Goal: Information Seeking & Learning: Learn about a topic

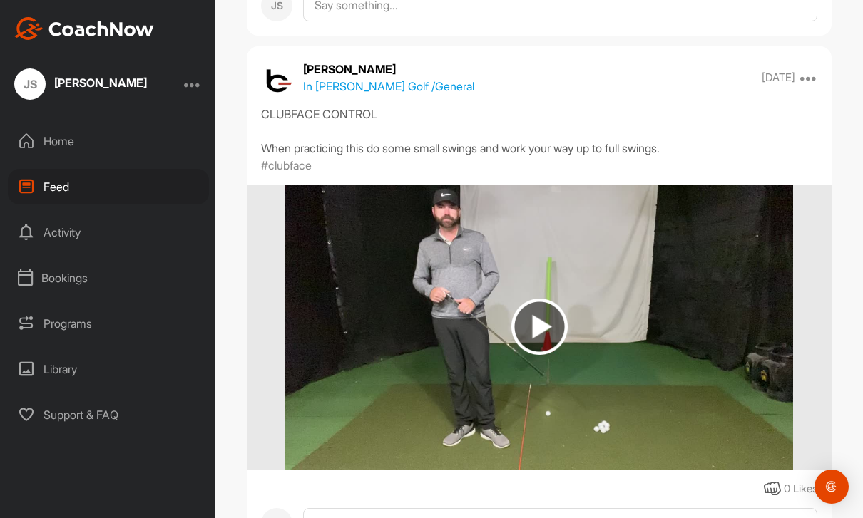
scroll to position [3120, 0]
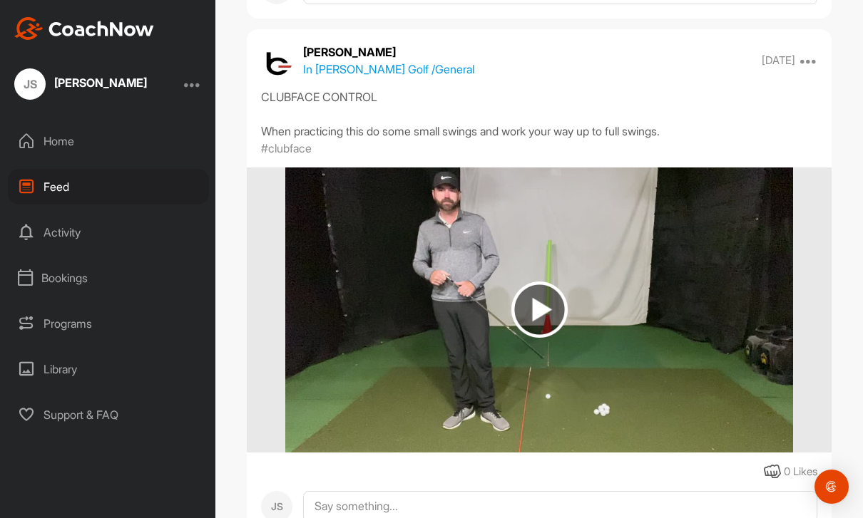
click at [550, 282] on img at bounding box center [539, 310] width 56 height 56
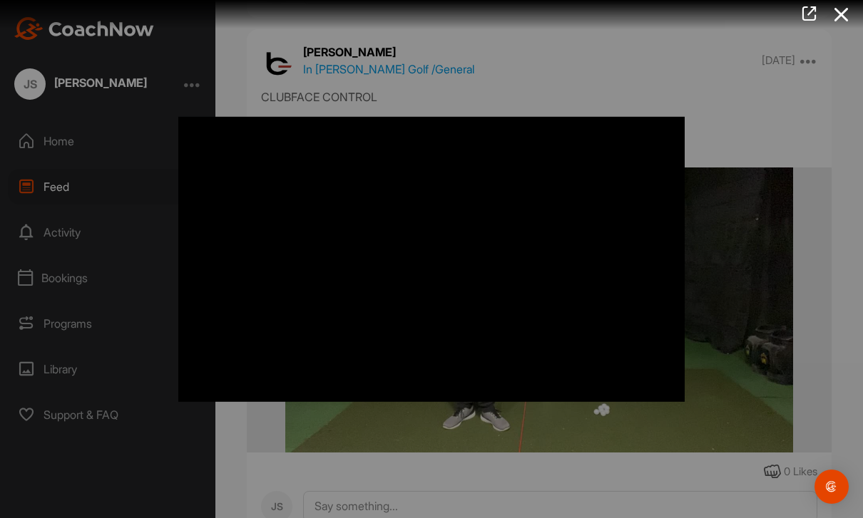
click at [851, 17] on icon at bounding box center [841, 14] width 33 height 26
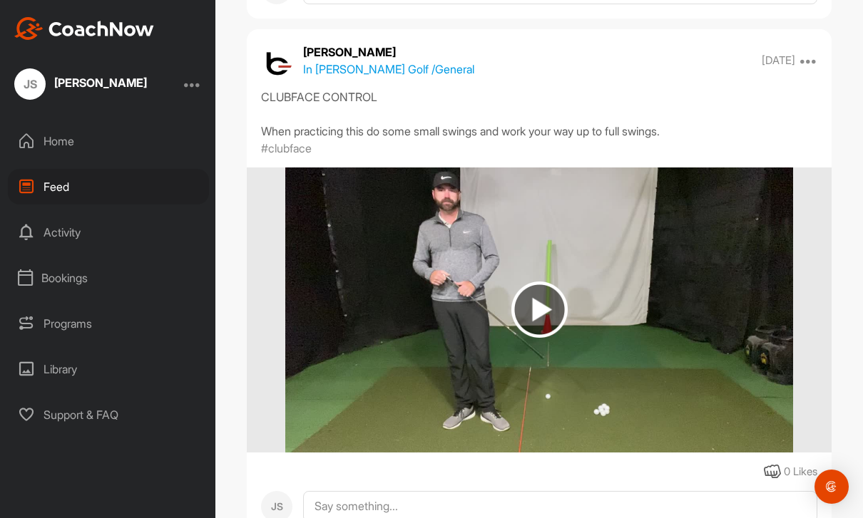
click at [78, 215] on div "Activity" at bounding box center [108, 233] width 201 height 36
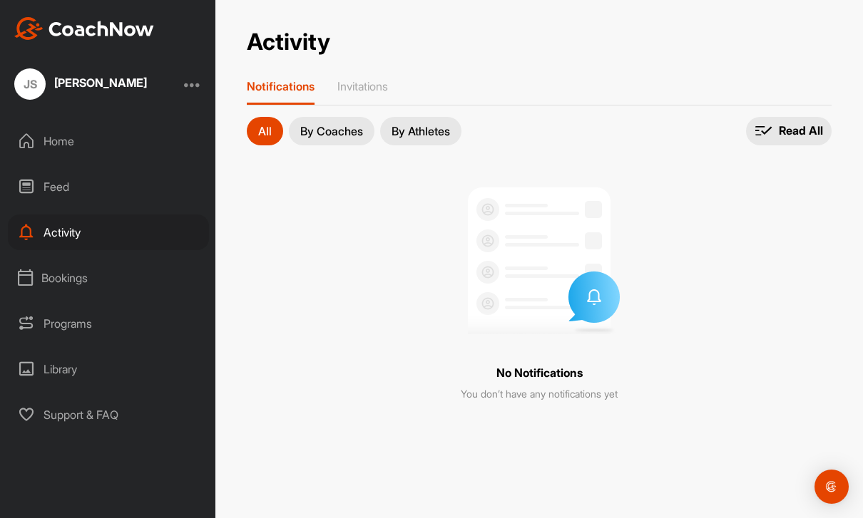
click at [77, 306] on div "Programs" at bounding box center [108, 324] width 201 height 36
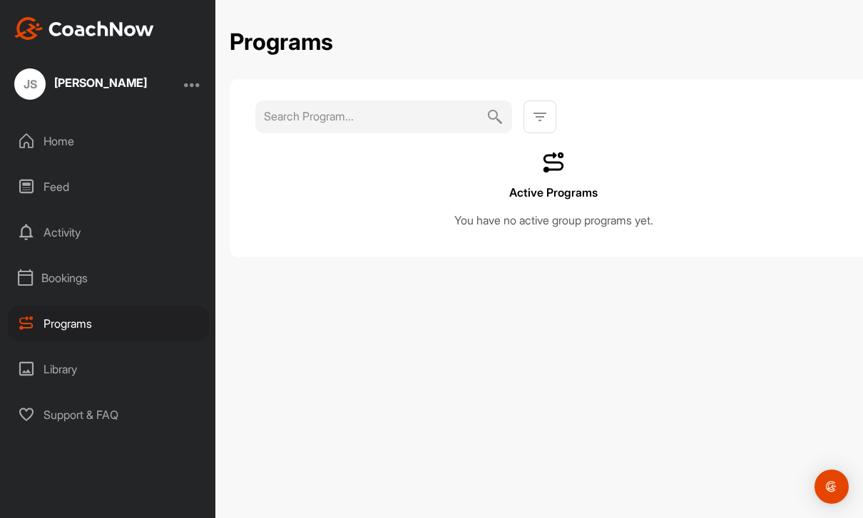
click at [80, 260] on div "Bookings" at bounding box center [108, 278] width 201 height 36
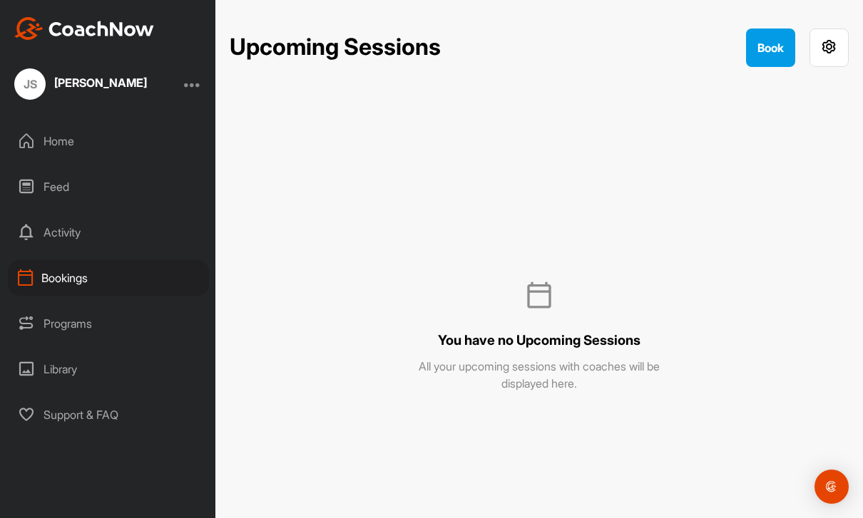
scroll to position [41, 0]
click at [103, 351] on div "Library" at bounding box center [108, 369] width 201 height 36
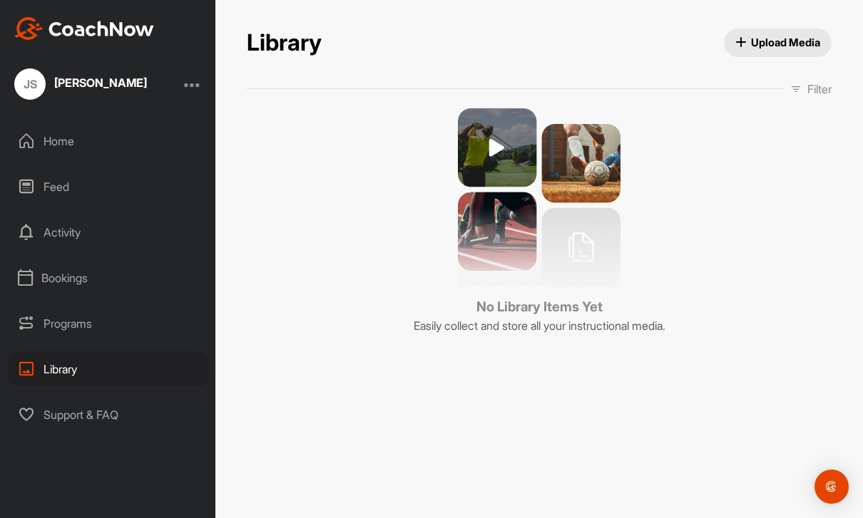
scroll to position [46, 0]
click at [60, 123] on div "Home" at bounding box center [108, 141] width 201 height 36
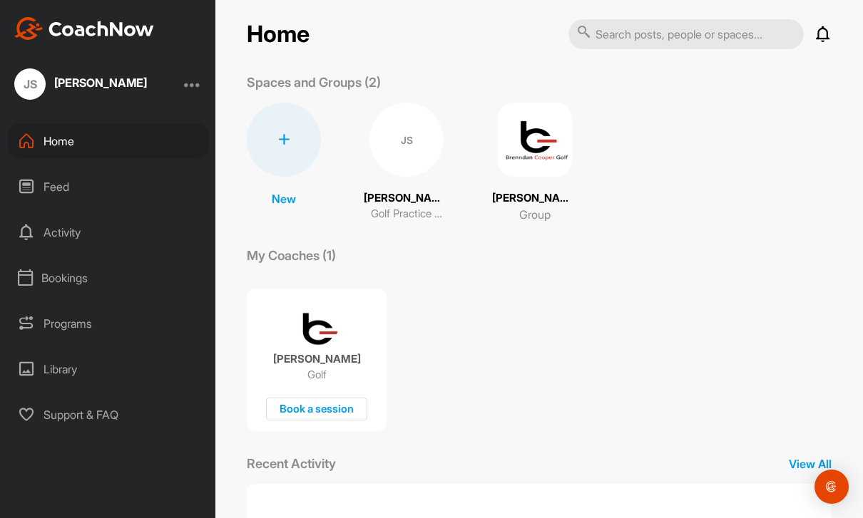
scroll to position [9, 0]
click at [542, 107] on img at bounding box center [535, 141] width 74 height 74
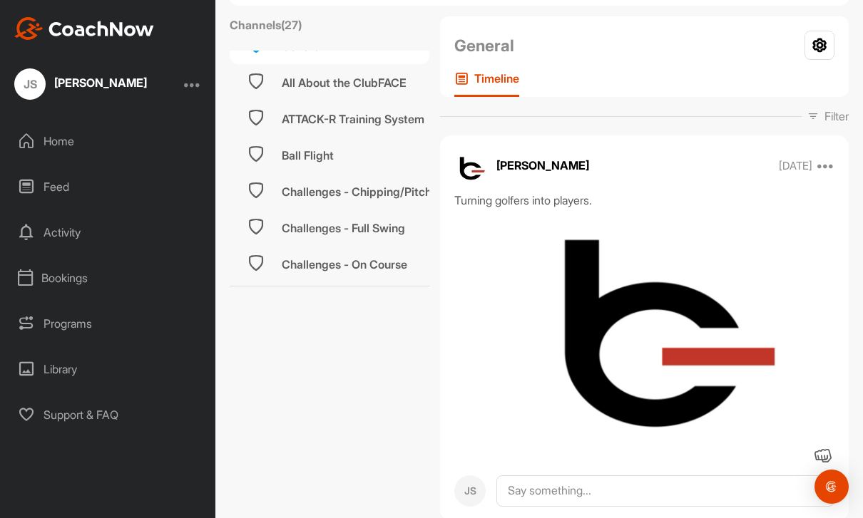
scroll to position [25, 0]
click at [392, 193] on div "Challenges - Chipping/Pitching/Finesse Wedges" at bounding box center [410, 189] width 257 height 17
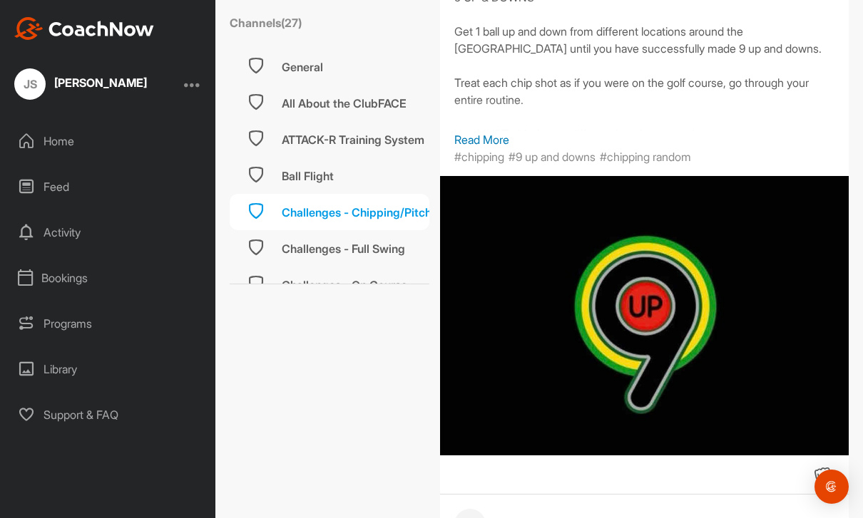
scroll to position [916, 0]
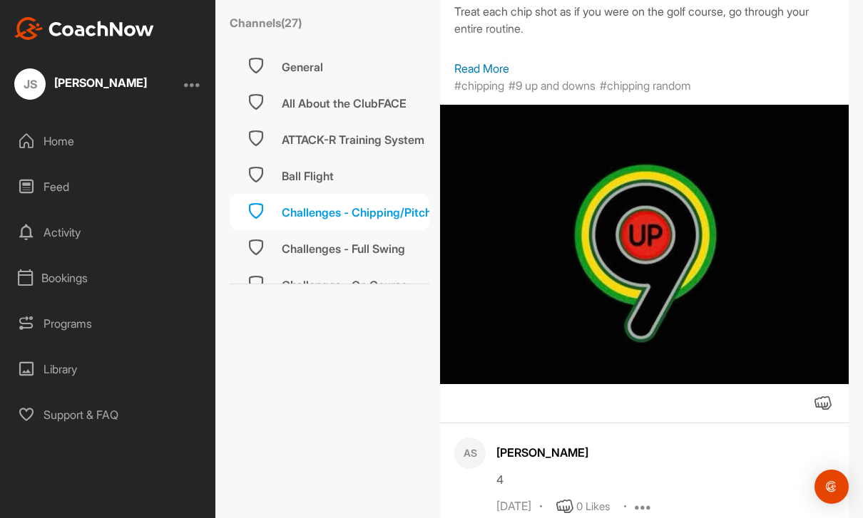
click at [801, 264] on img at bounding box center [644, 244] width 409 height 279
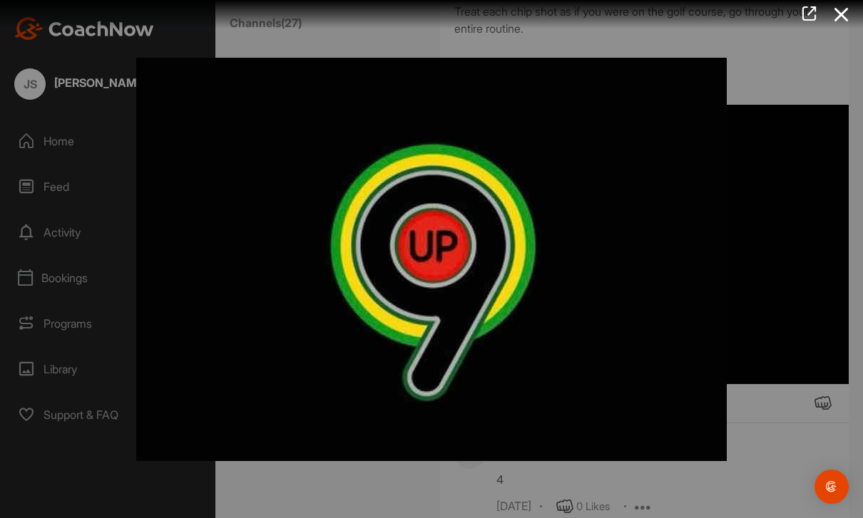
scroll to position [46, 0]
click at [838, 30] on div at bounding box center [431, 259] width 863 height 518
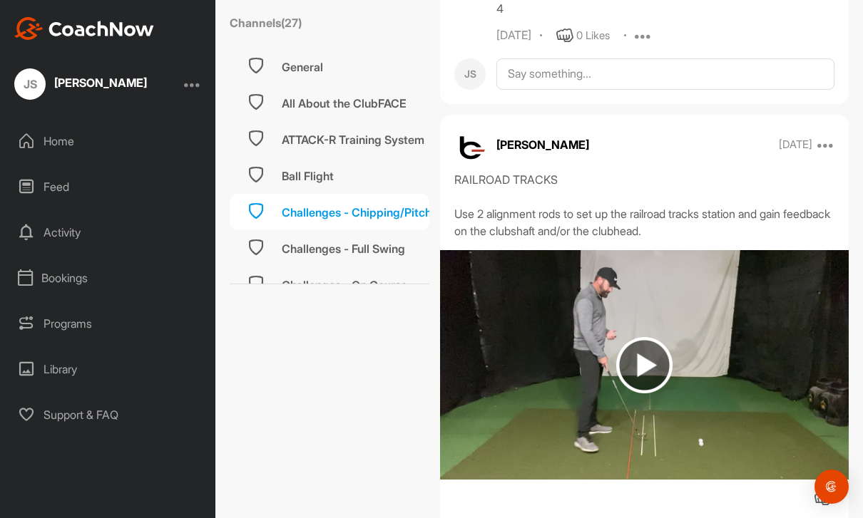
scroll to position [1399, 0]
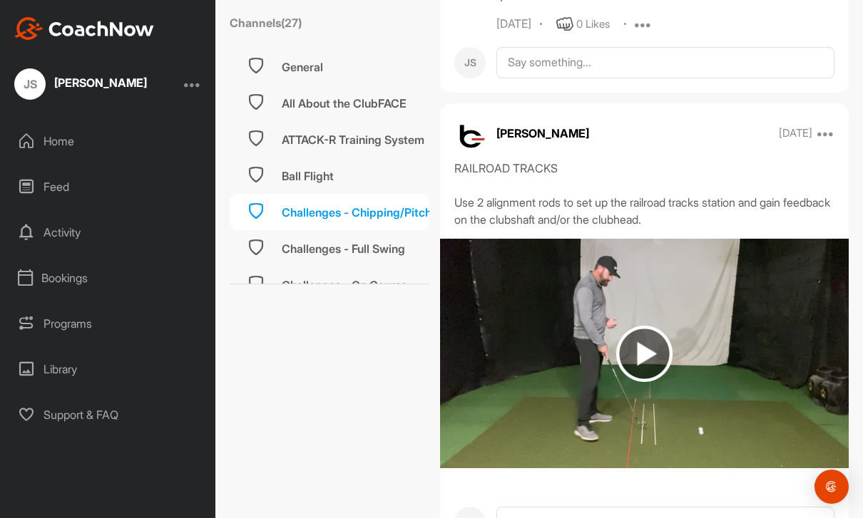
click at [653, 326] on img at bounding box center [644, 354] width 56 height 56
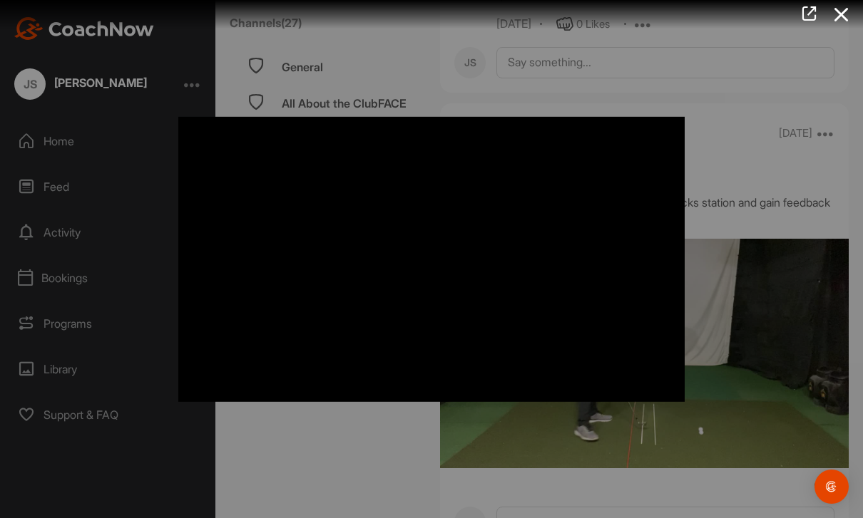
click at [846, 19] on icon at bounding box center [841, 14] width 33 height 26
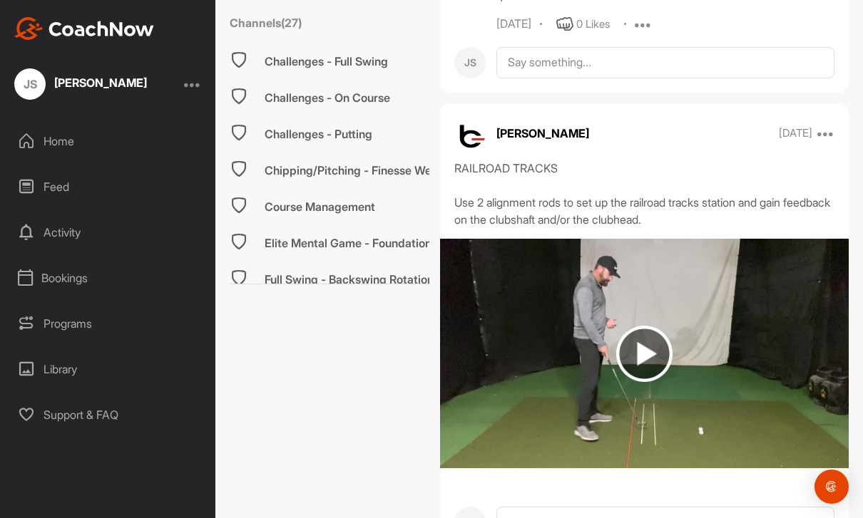
scroll to position [186, 15]
click at [383, 117] on div "Challenges - Putting" at bounding box center [315, 135] width 200 height 36
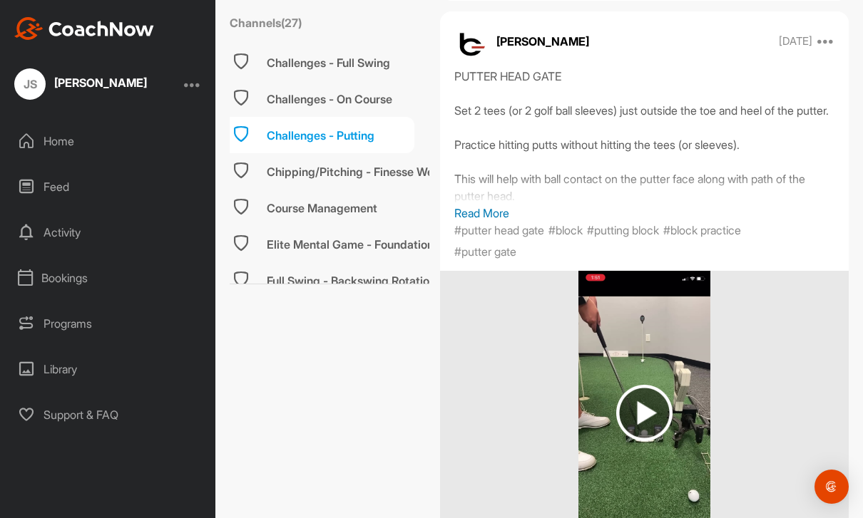
scroll to position [2699, 0]
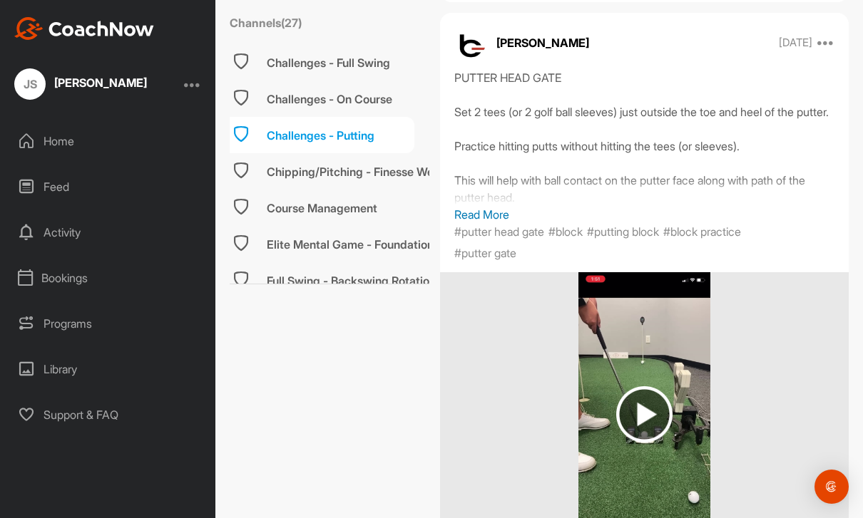
click at [662, 386] on img at bounding box center [644, 414] width 56 height 56
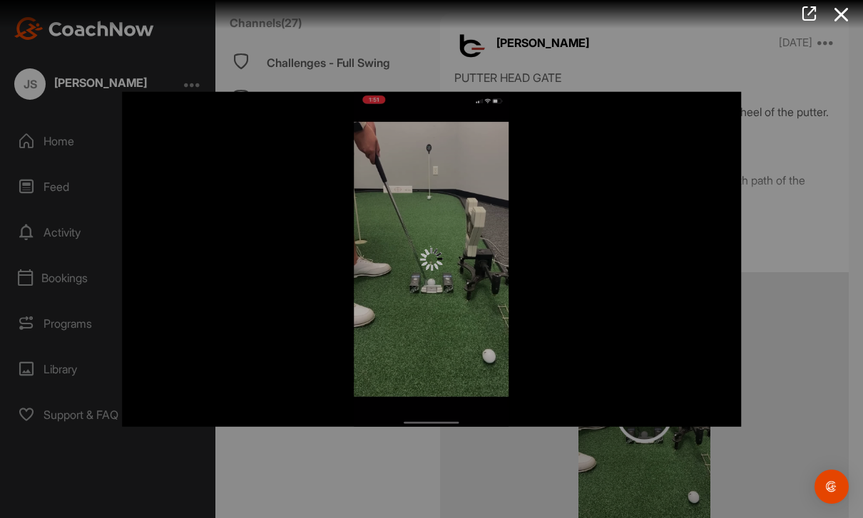
click at [853, 4] on icon at bounding box center [841, 14] width 33 height 26
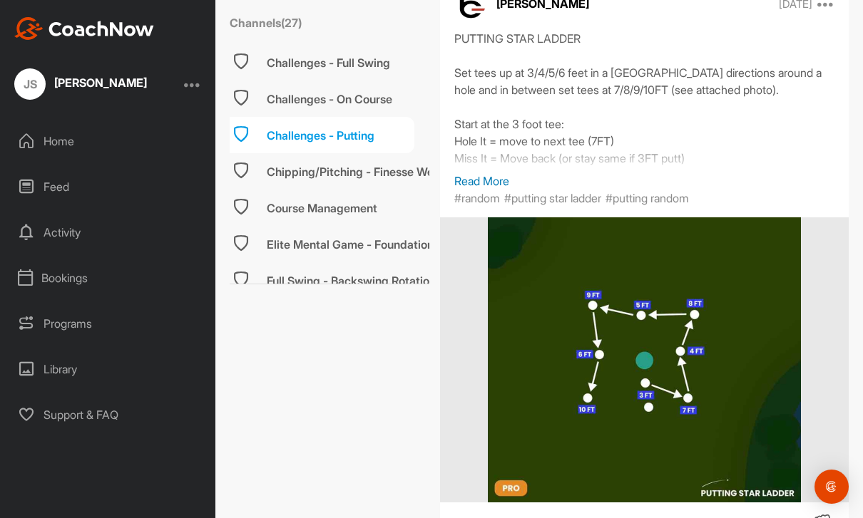
scroll to position [5602, 0]
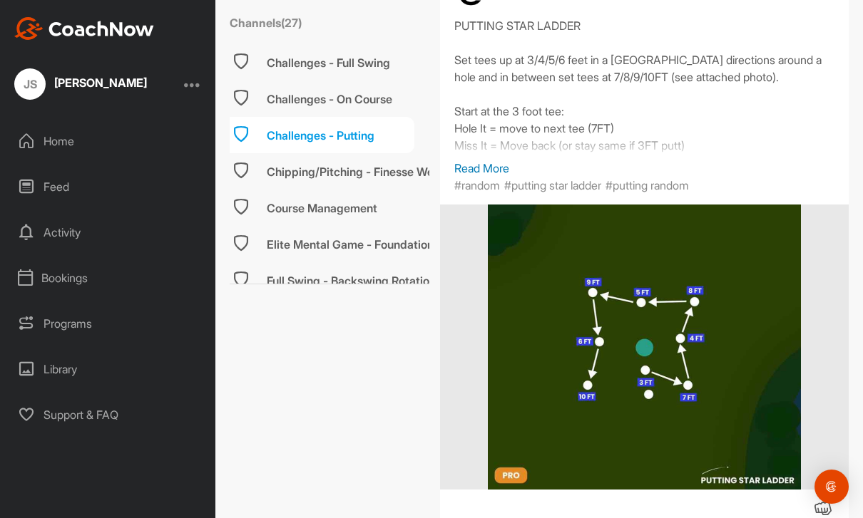
click at [498, 160] on p "Read More" at bounding box center [644, 168] width 380 height 17
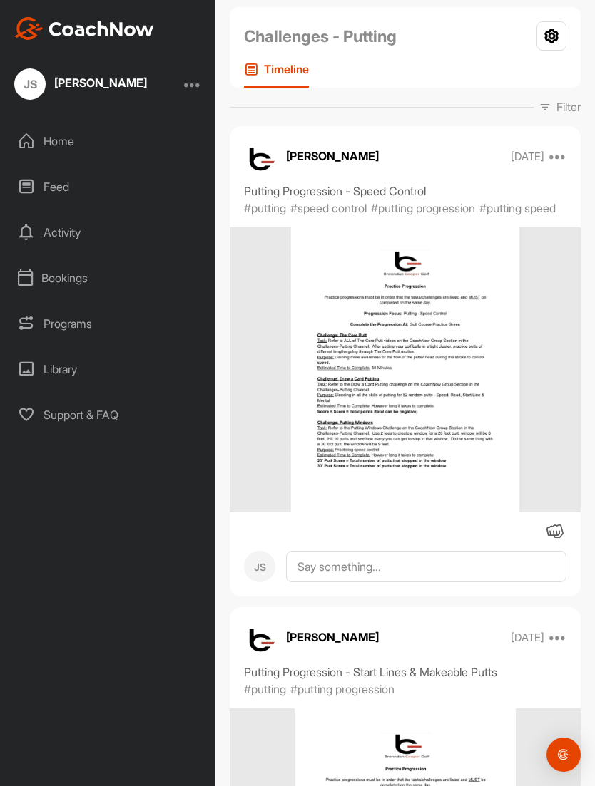
scroll to position [-83, 0]
